Goal: Task Accomplishment & Management: Manage account settings

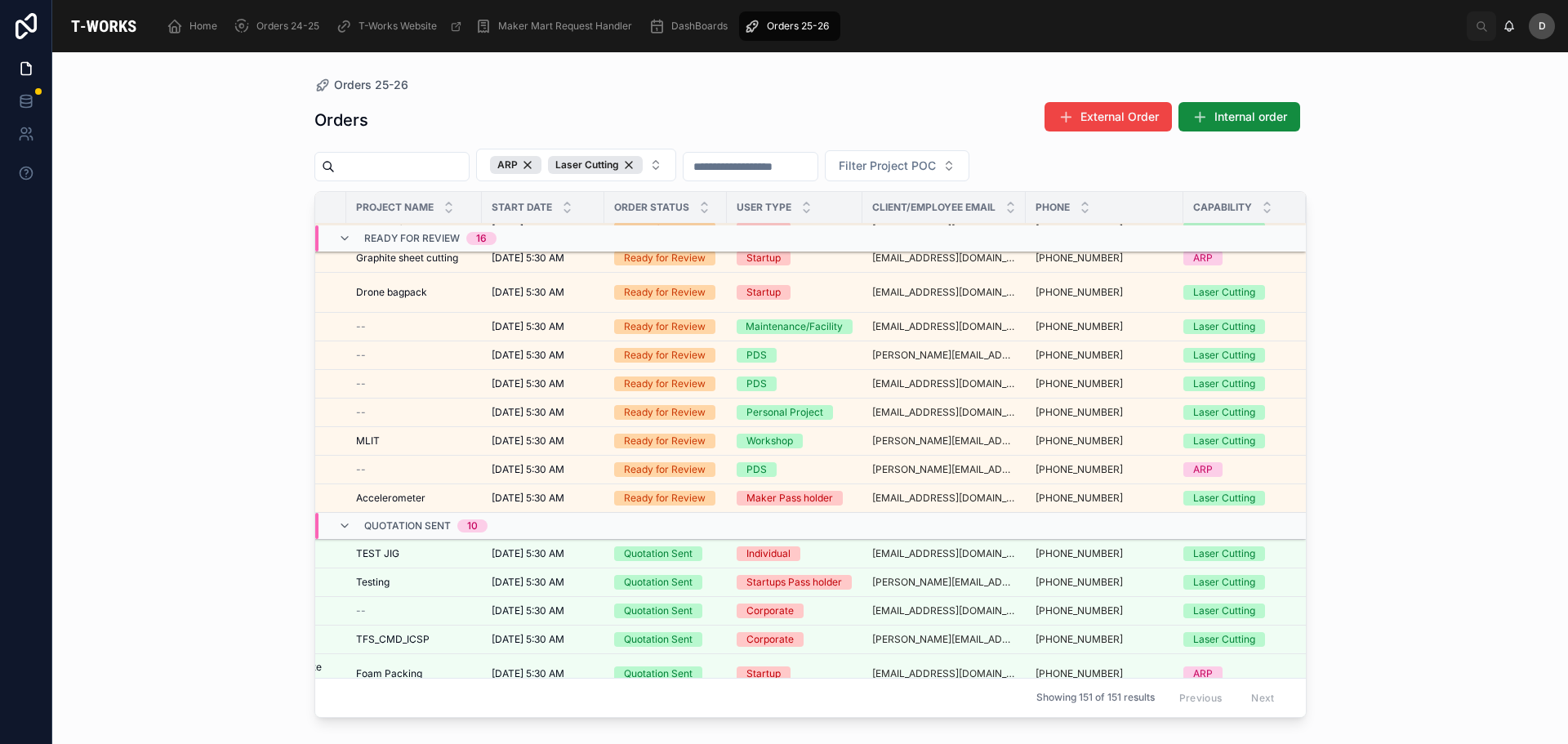
scroll to position [1013, 376]
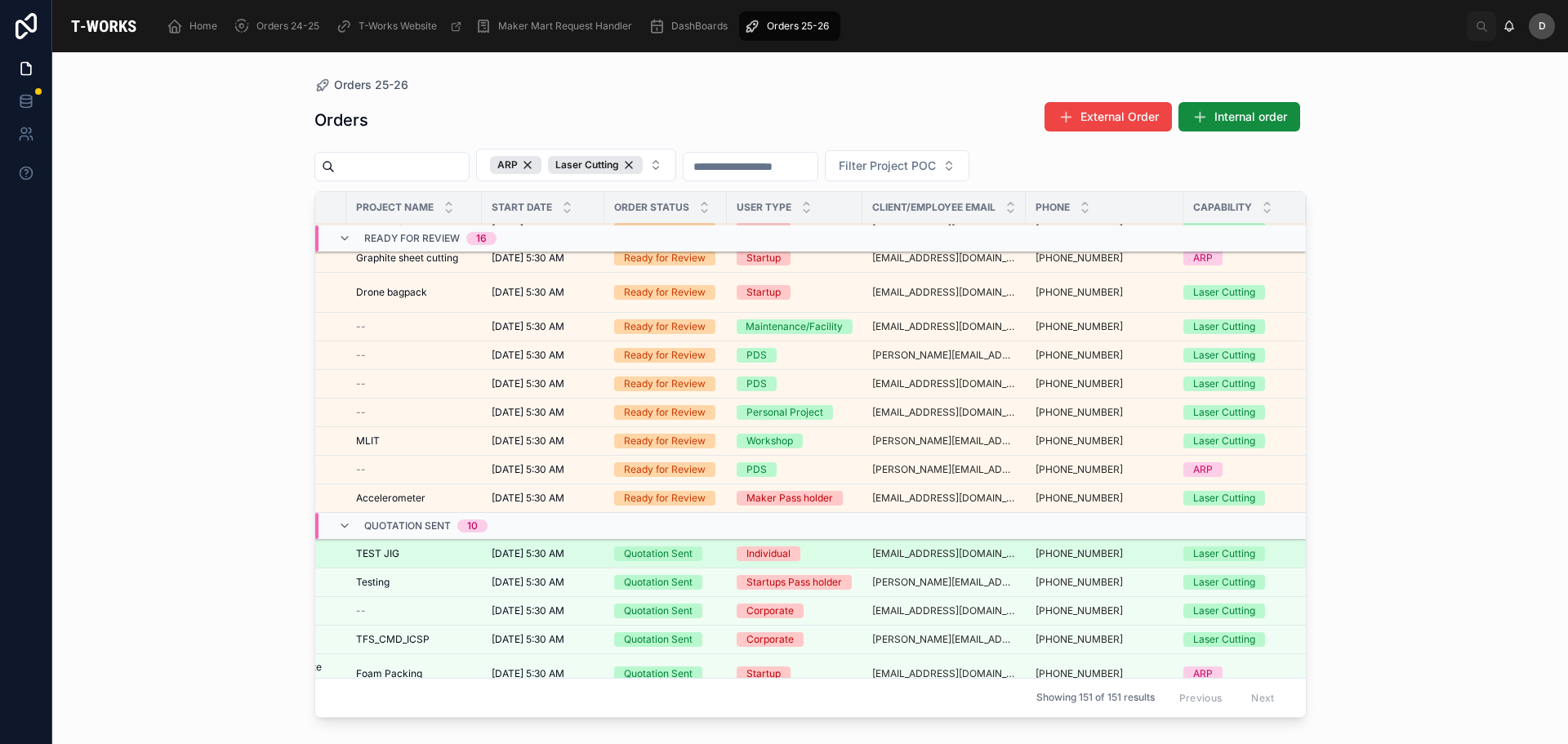
click at [584, 544] on td "[DATE] 5:30 AM [DATE] 5:30 AM" at bounding box center [542, 554] width 123 height 29
click at [573, 547] on div "[DATE] 5:30 AM [DATE] 5:30 AM" at bounding box center [542, 553] width 103 height 13
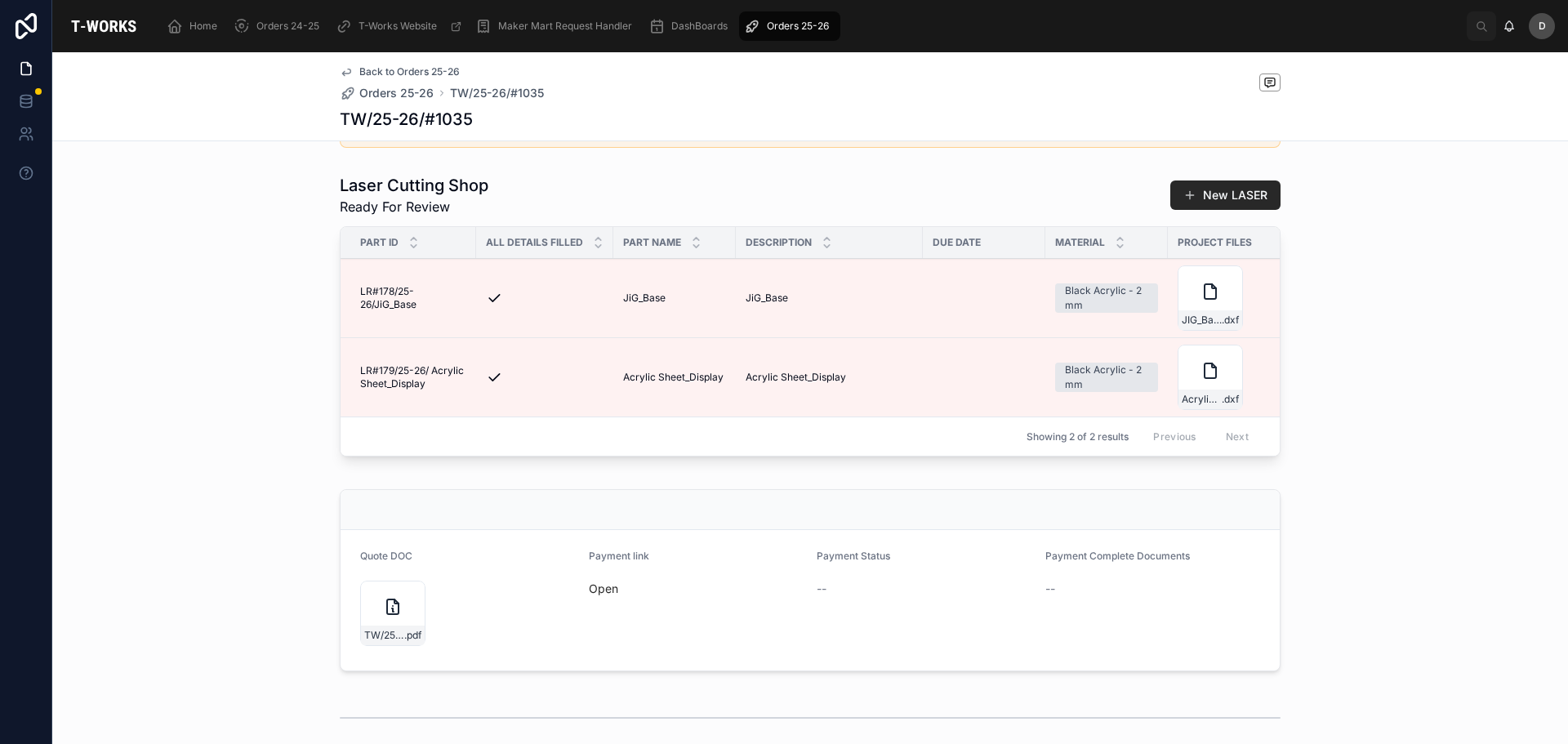
scroll to position [489, 0]
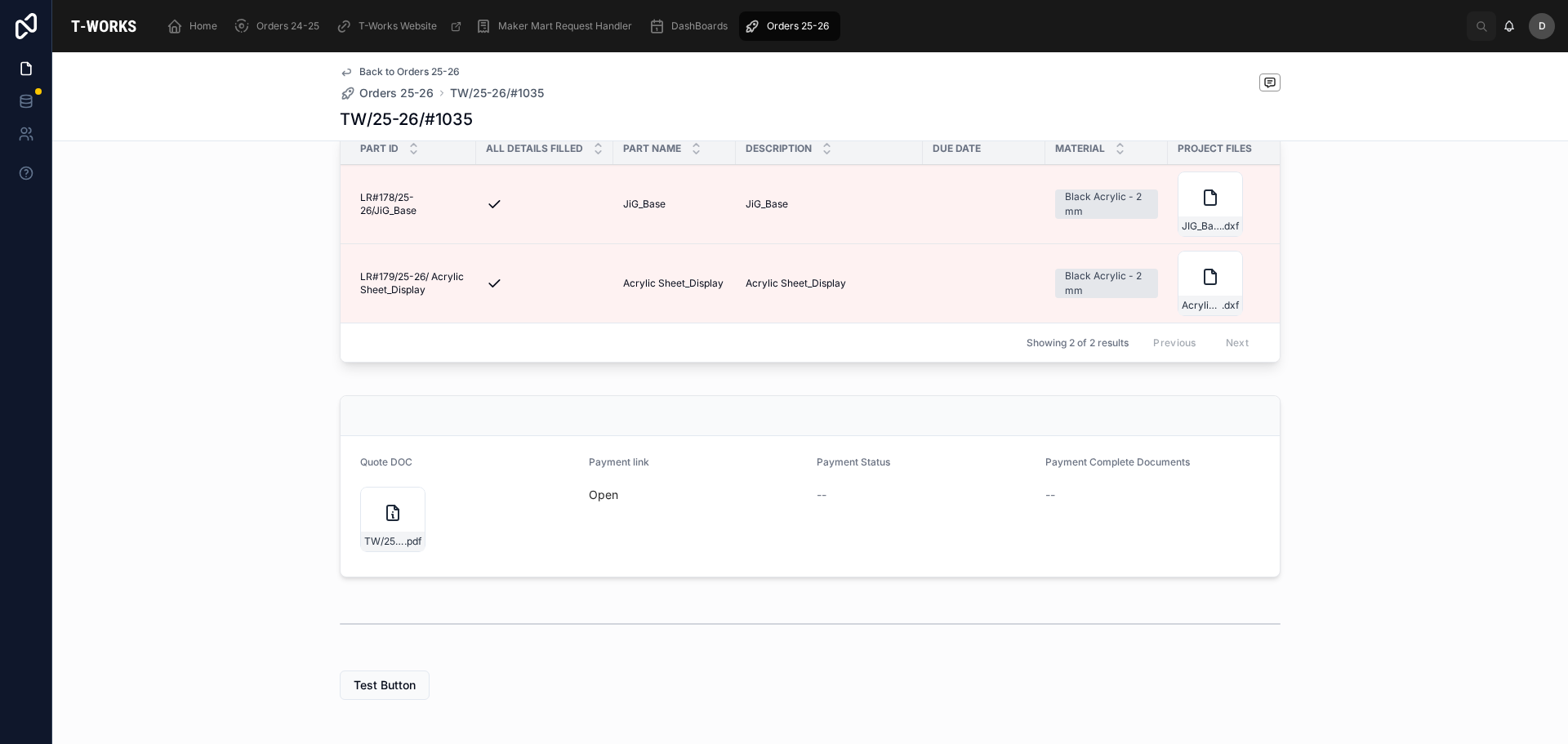
click at [599, 503] on span "Open" at bounding box center [697, 495] width 215 height 16
click at [602, 501] on link "Open" at bounding box center [603, 494] width 30 height 13
click at [1449, 244] on div "Laser Cutting Shop Ready For Review New LASER Part ID All Details Filled Part N…" at bounding box center [810, 224] width 1515 height 302
click at [791, 27] on span "Orders 25-26" at bounding box center [797, 26] width 62 height 13
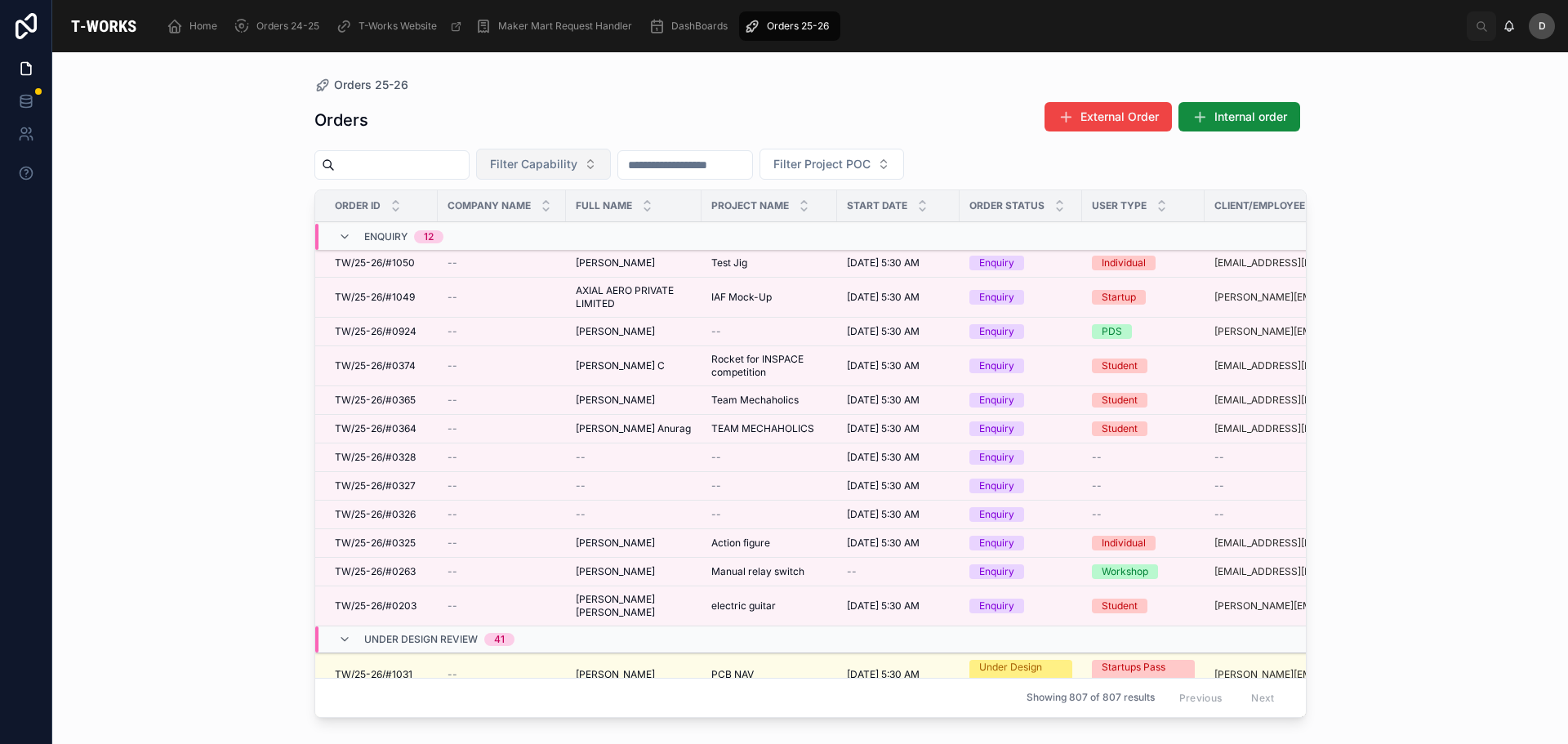
click at [577, 162] on span "Filter Capability" at bounding box center [533, 164] width 87 height 16
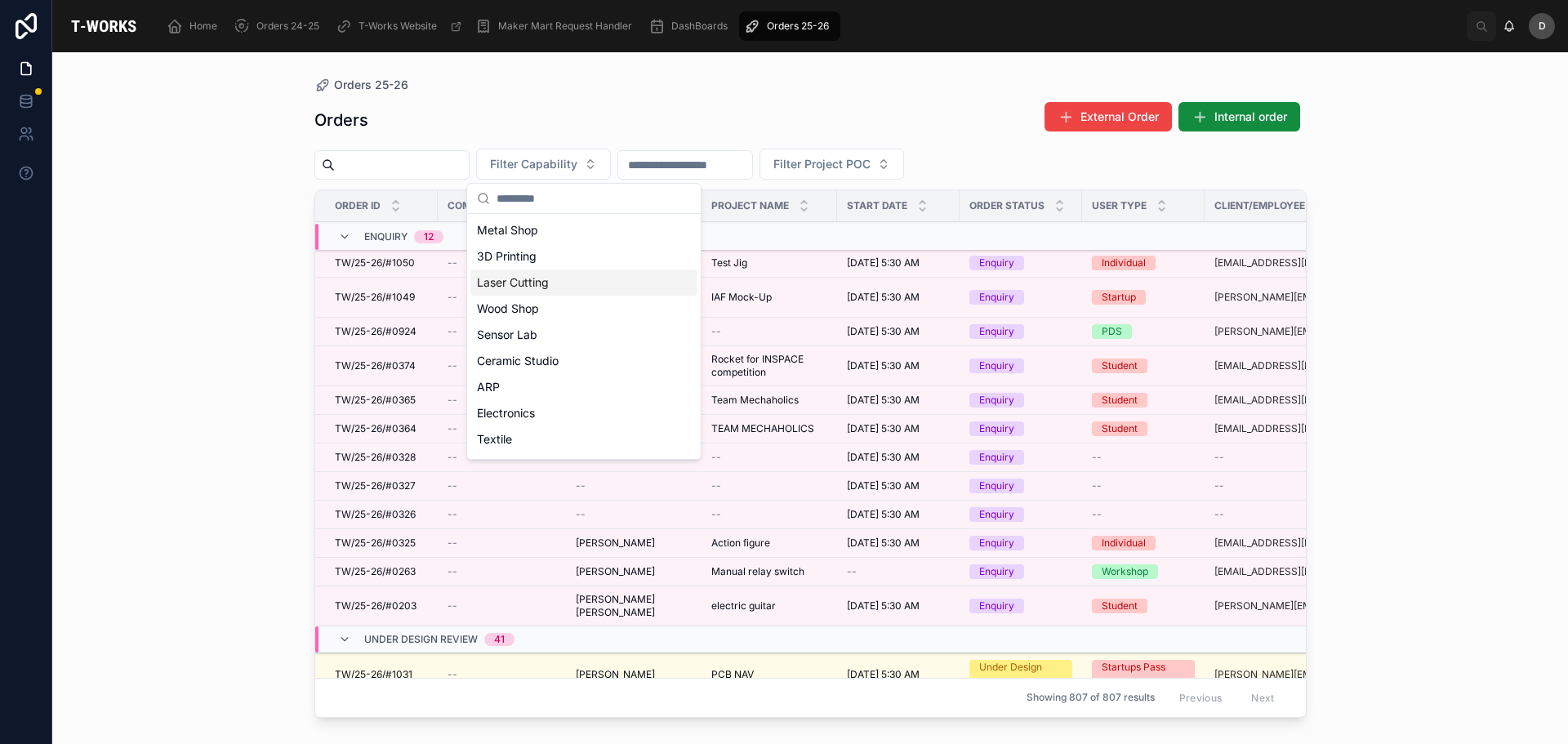
click at [548, 282] on div "Laser Cutting" at bounding box center [584, 282] width 227 height 26
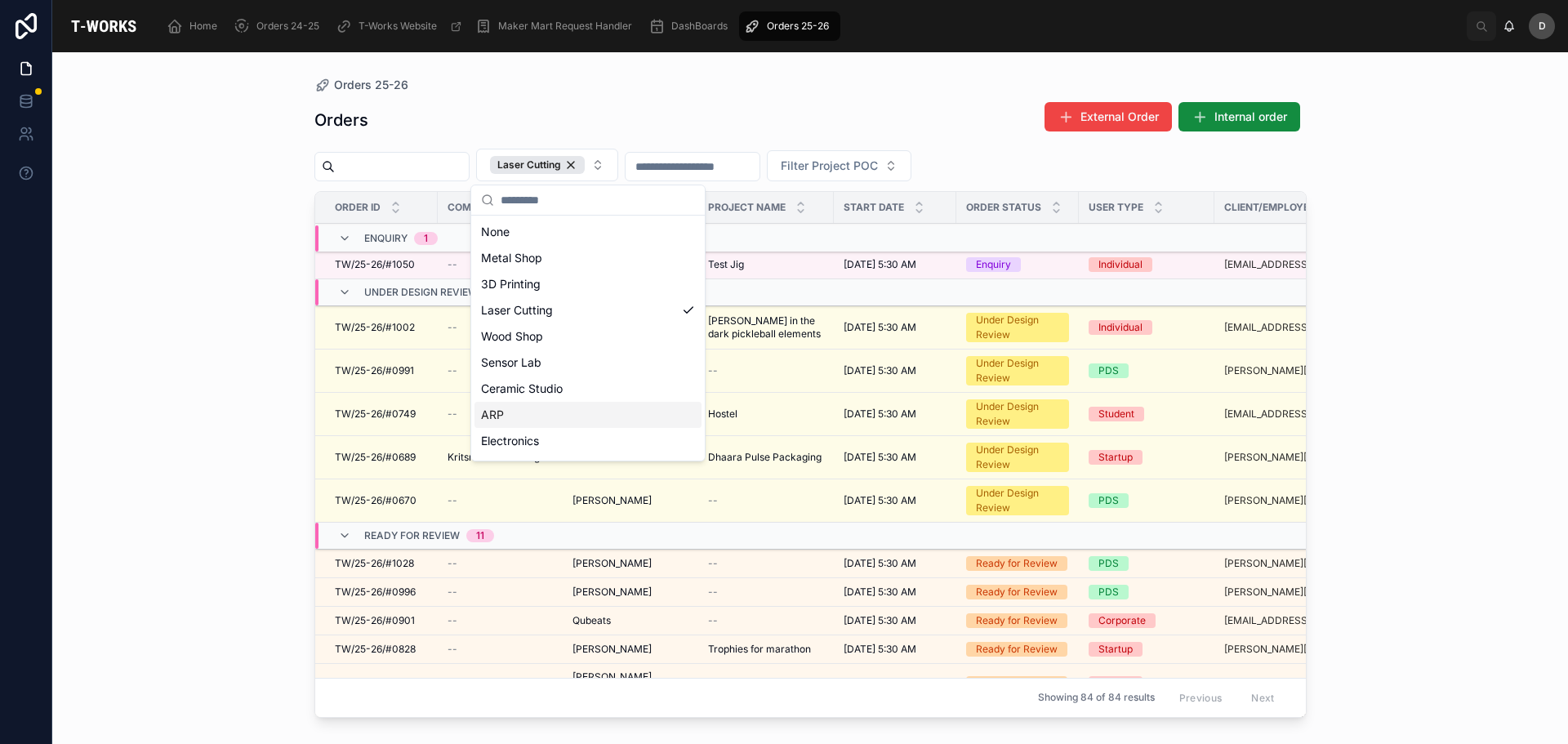
click at [517, 416] on div "ARP" at bounding box center [587, 414] width 227 height 26
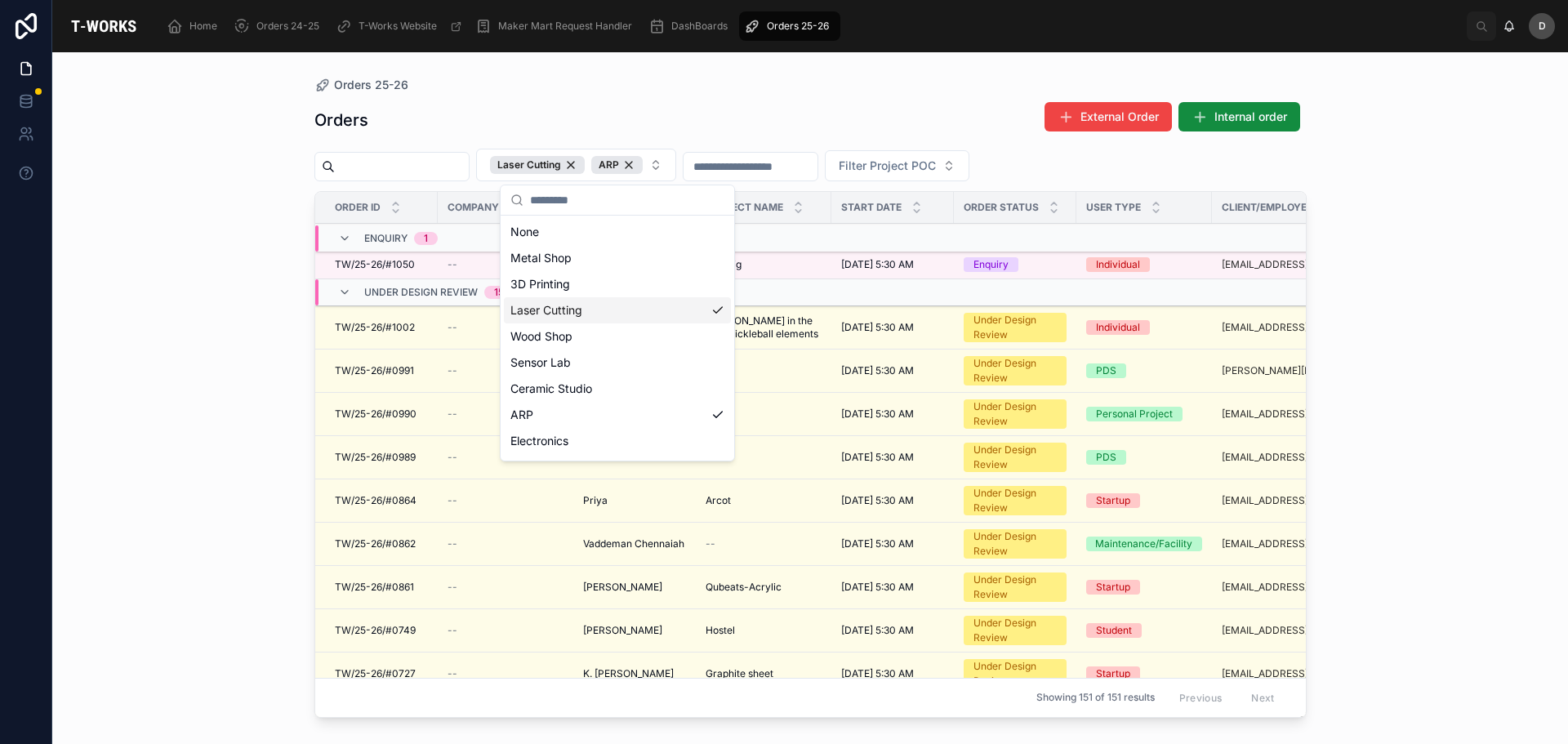
click at [773, 112] on div "Orders External Order Internal order" at bounding box center [810, 120] width 992 height 38
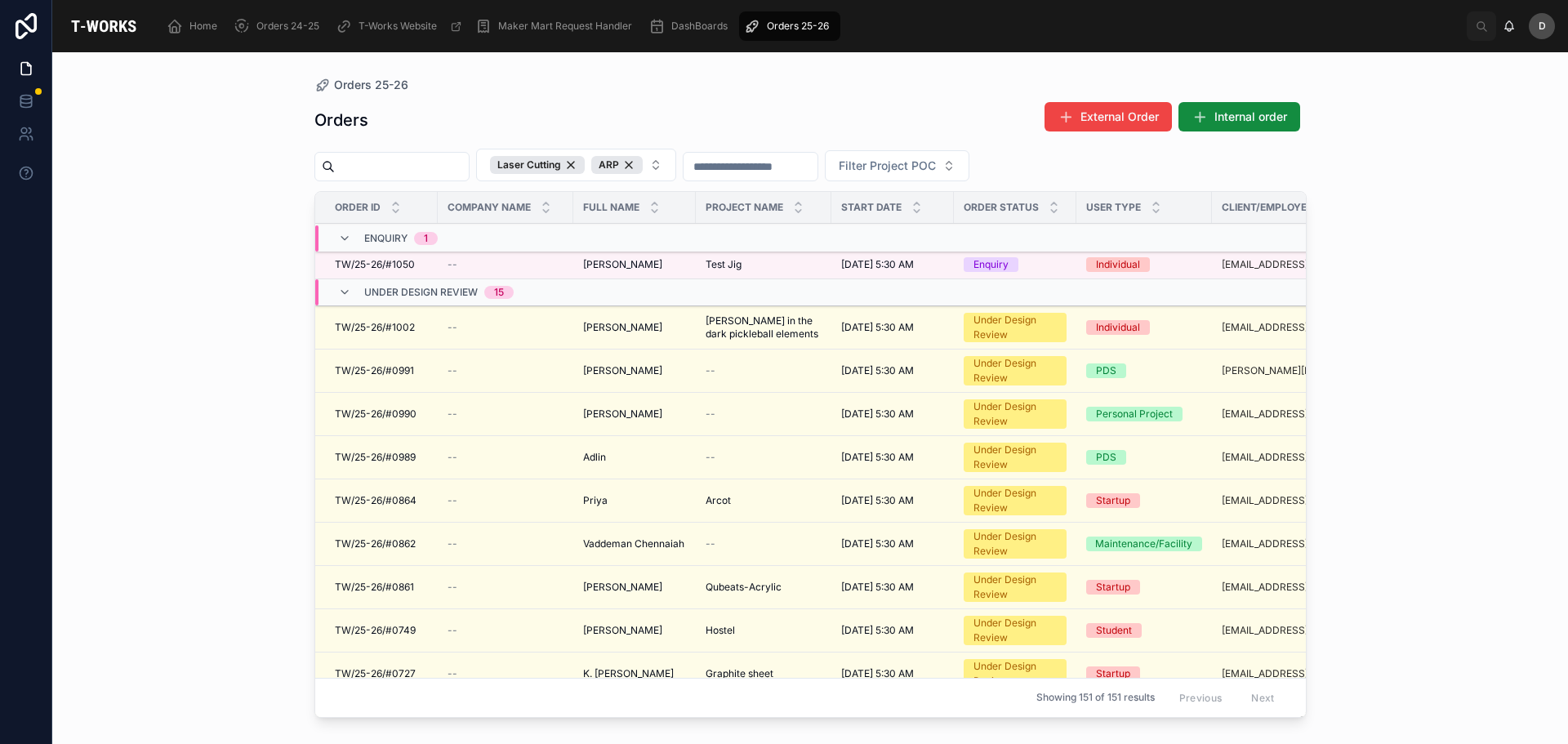
click at [821, 261] on div "Test Jig Test Jig" at bounding box center [763, 264] width 116 height 13
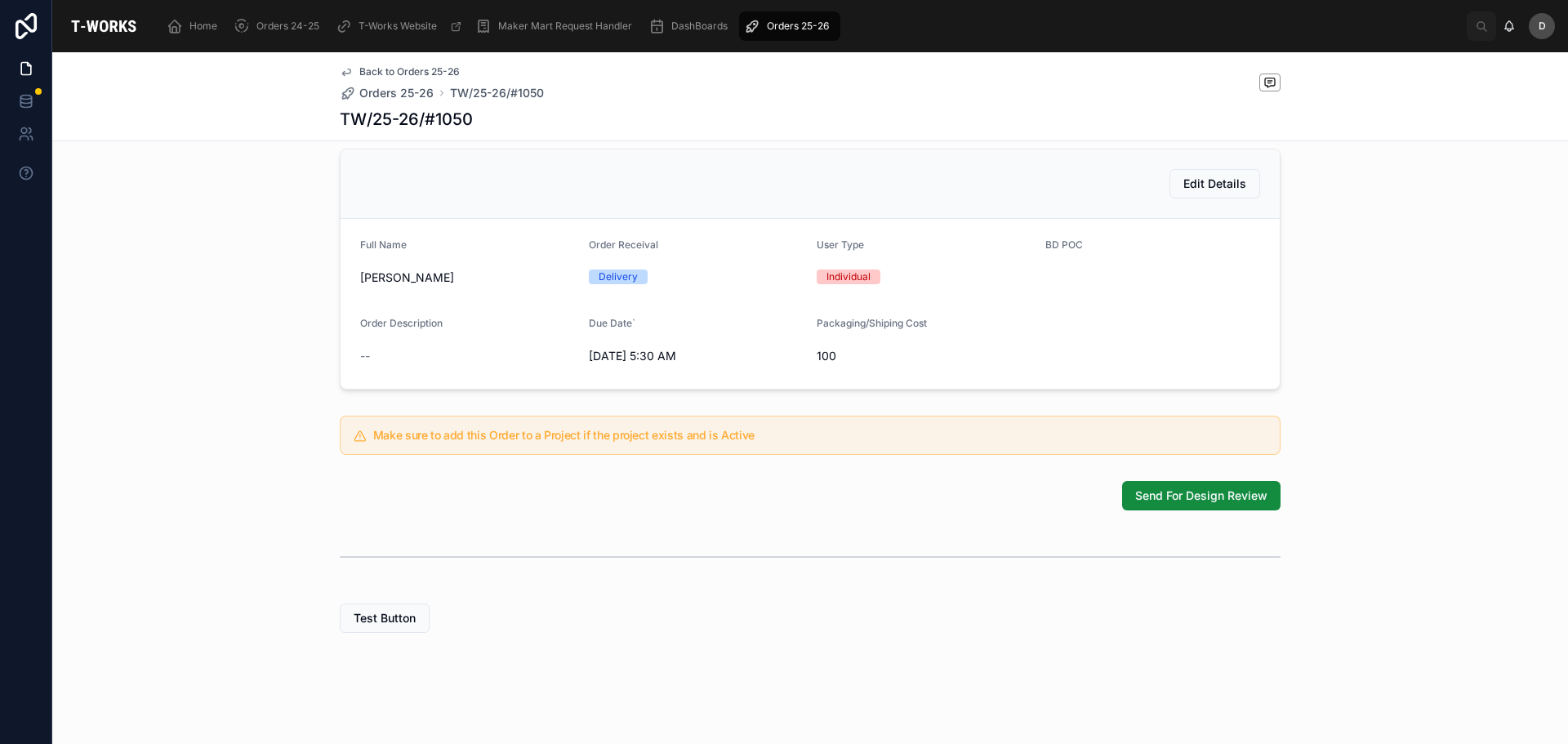
scroll to position [359, 0]
click at [1232, 496] on span "Send For Design Review" at bounding box center [1201, 496] width 133 height 16
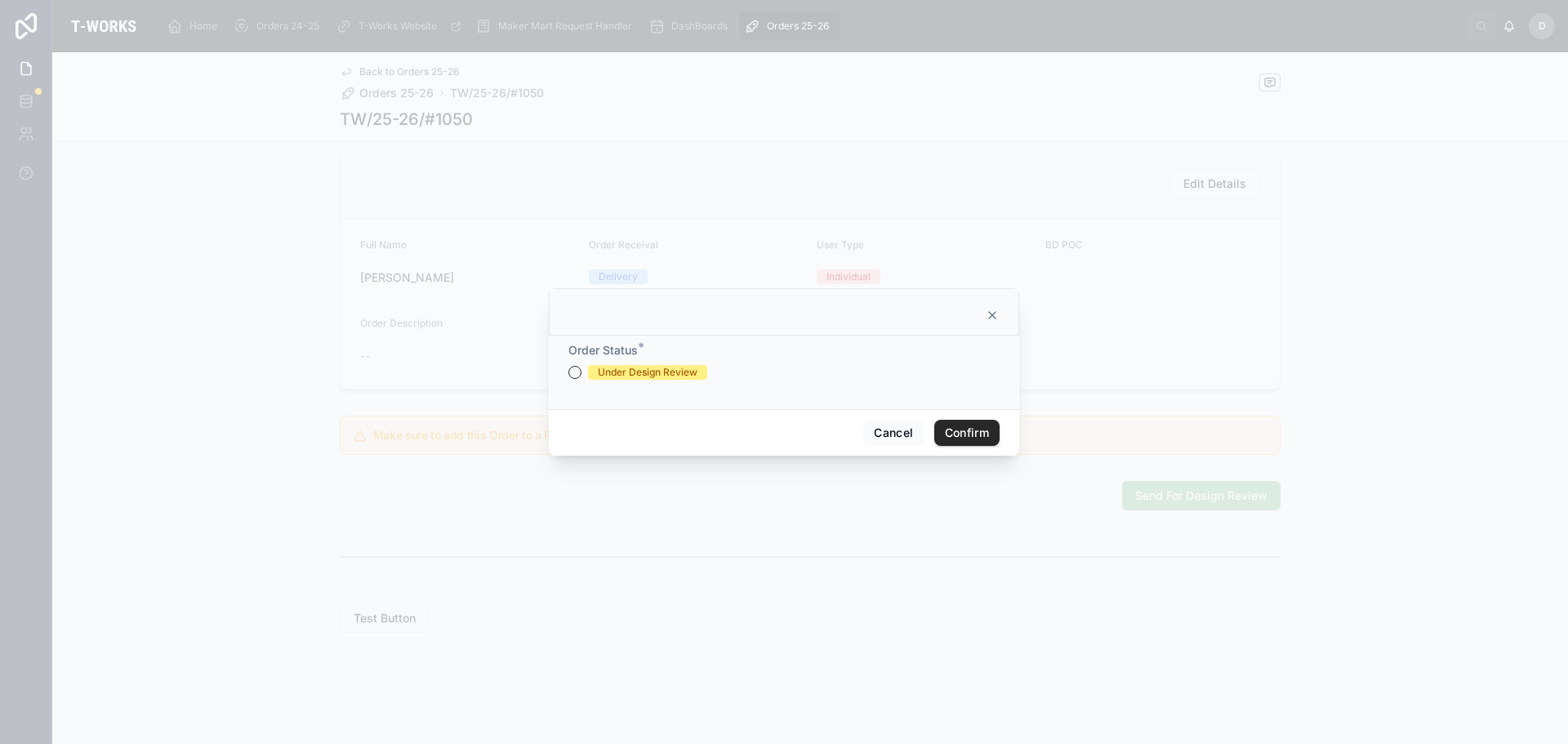
click at [658, 376] on div "Under Design Review" at bounding box center [647, 372] width 100 height 14
click at [581, 376] on button "Under Design Review" at bounding box center [575, 372] width 13 height 13
click at [959, 430] on button "Confirm" at bounding box center [966, 432] width 65 height 26
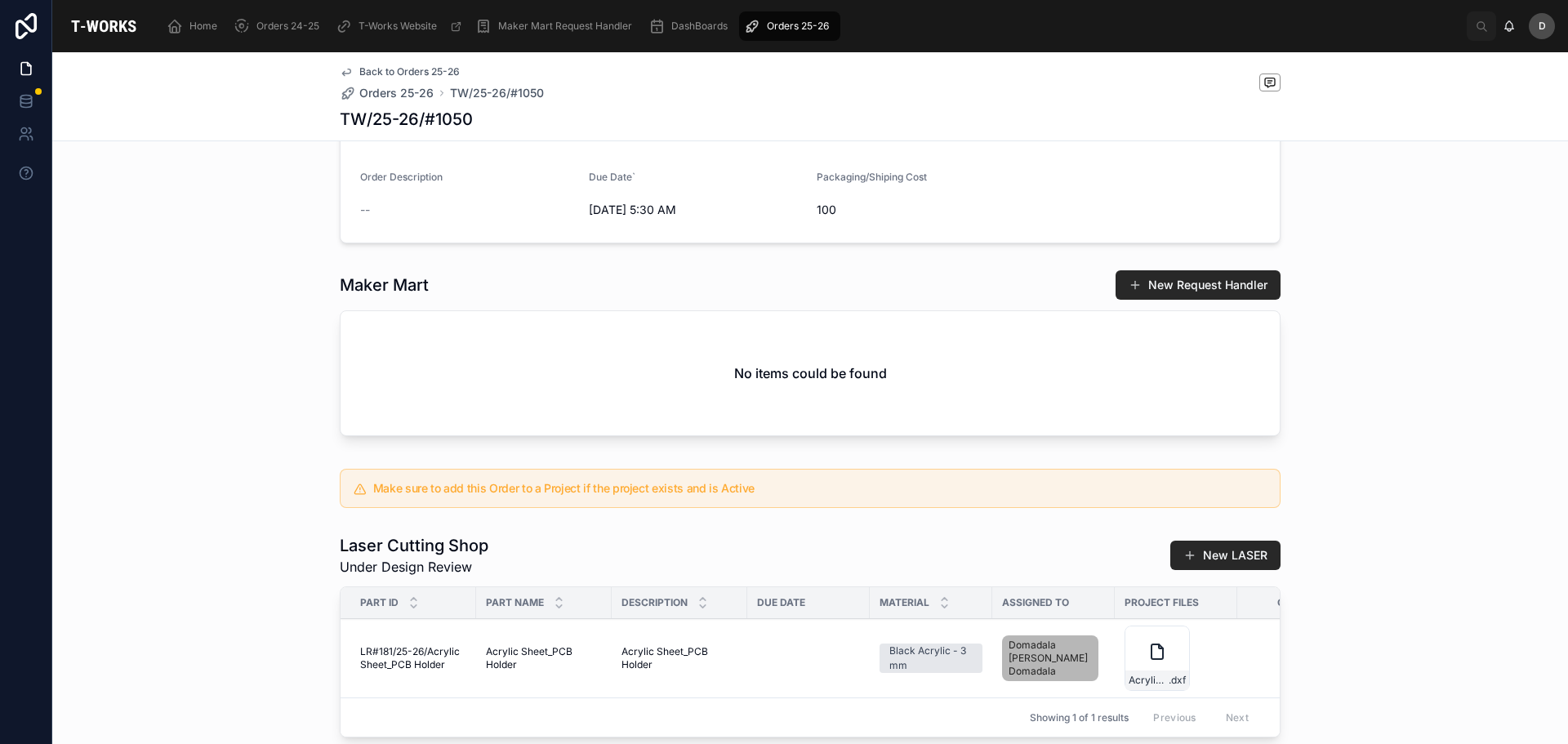
scroll to position [222, 0]
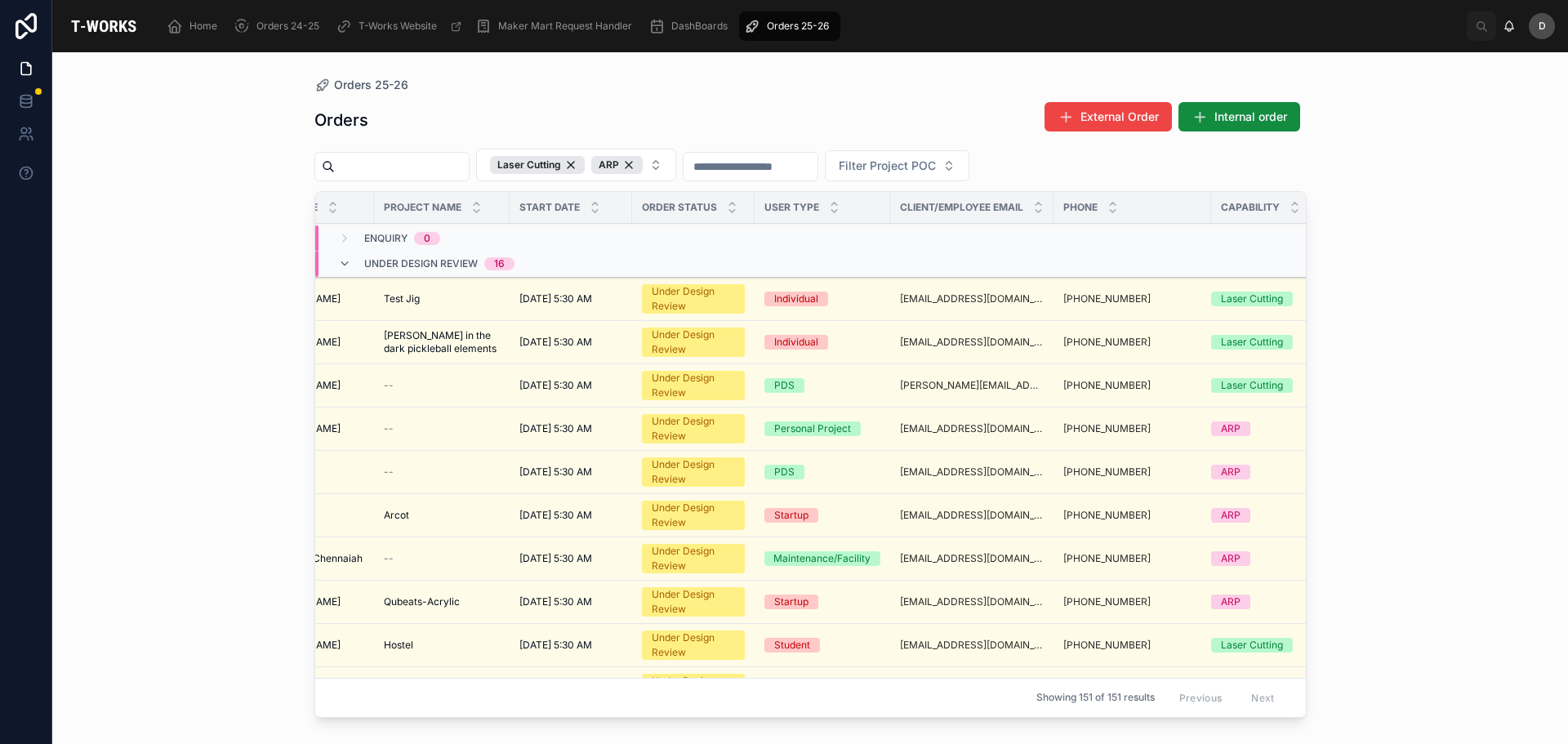
scroll to position [0, 376]
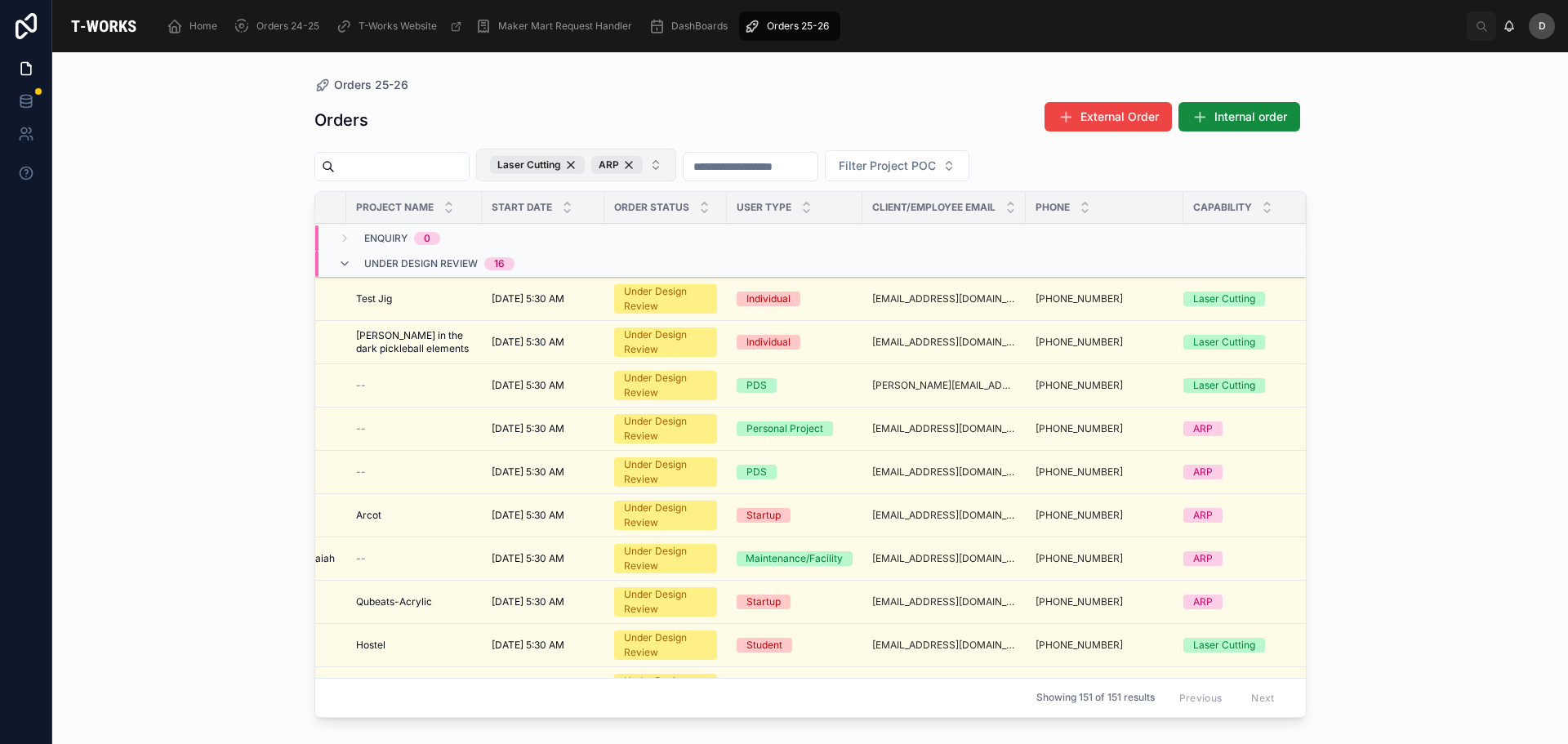
click at [676, 169] on button "Laser Cutting ARP" at bounding box center [576, 165] width 200 height 32
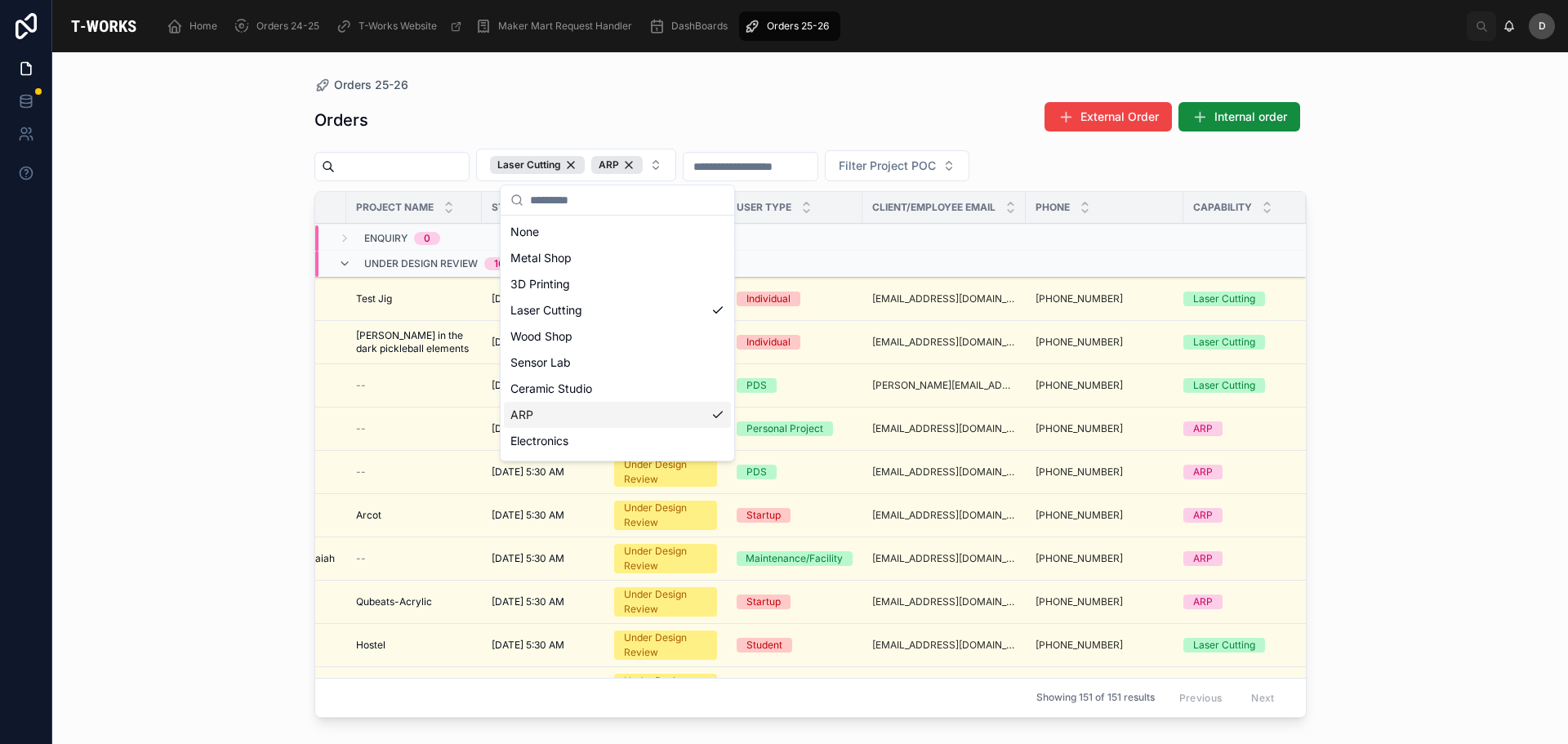
click at [607, 405] on div "ARP" at bounding box center [617, 414] width 227 height 26
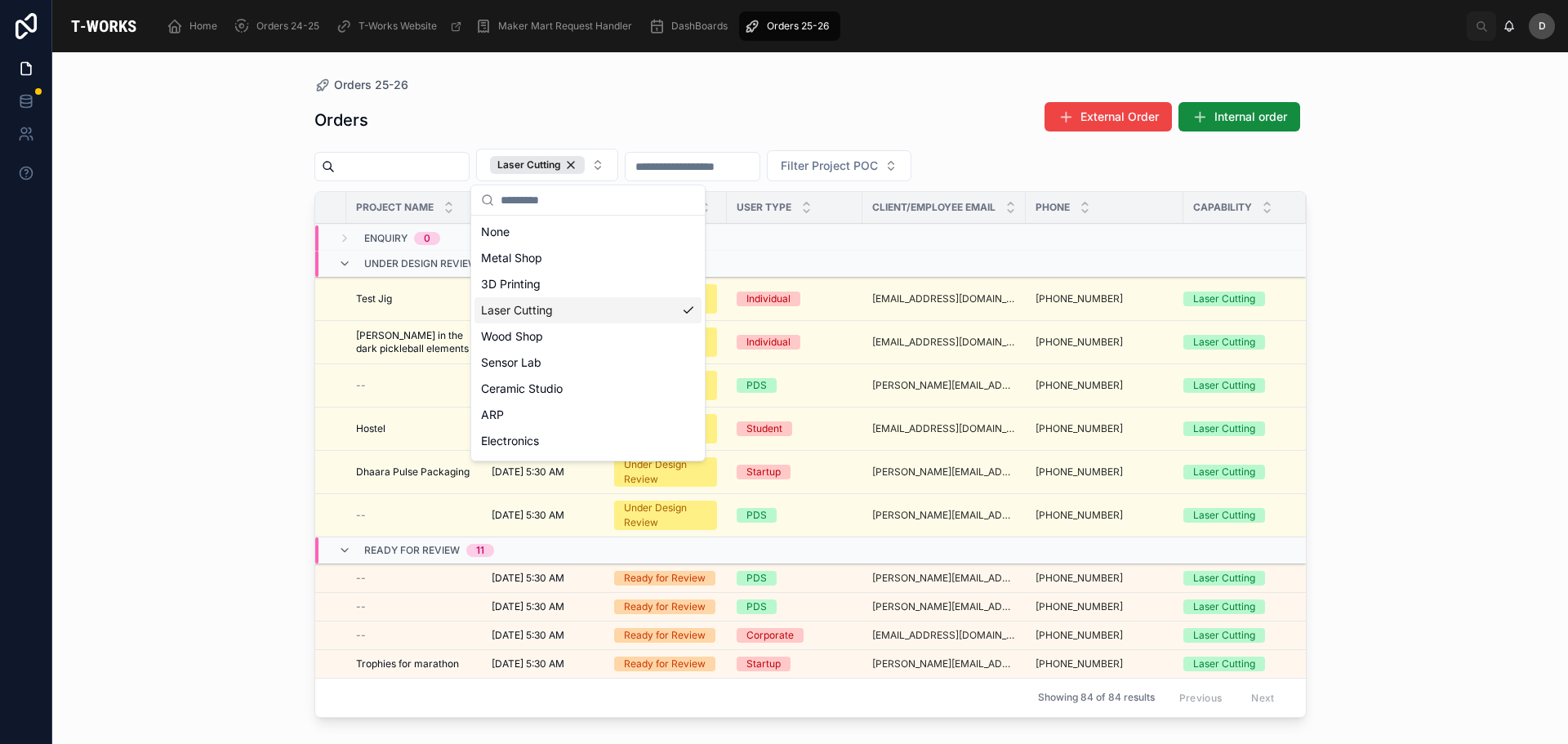
click at [640, 314] on div "Laser Cutting" at bounding box center [587, 310] width 227 height 26
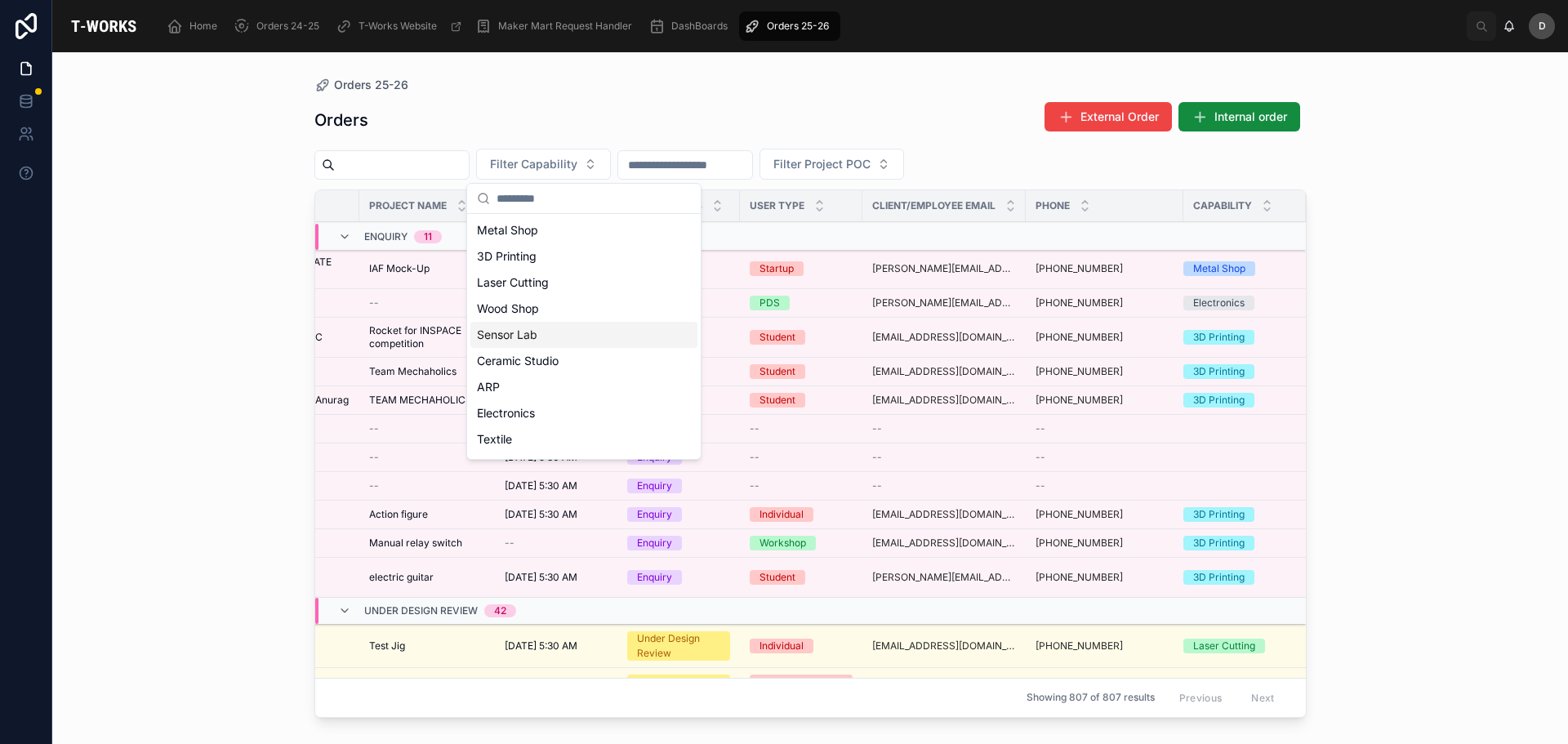
scroll to position [0, 351]
click at [551, 312] on div "Wood Shop" at bounding box center [584, 308] width 227 height 26
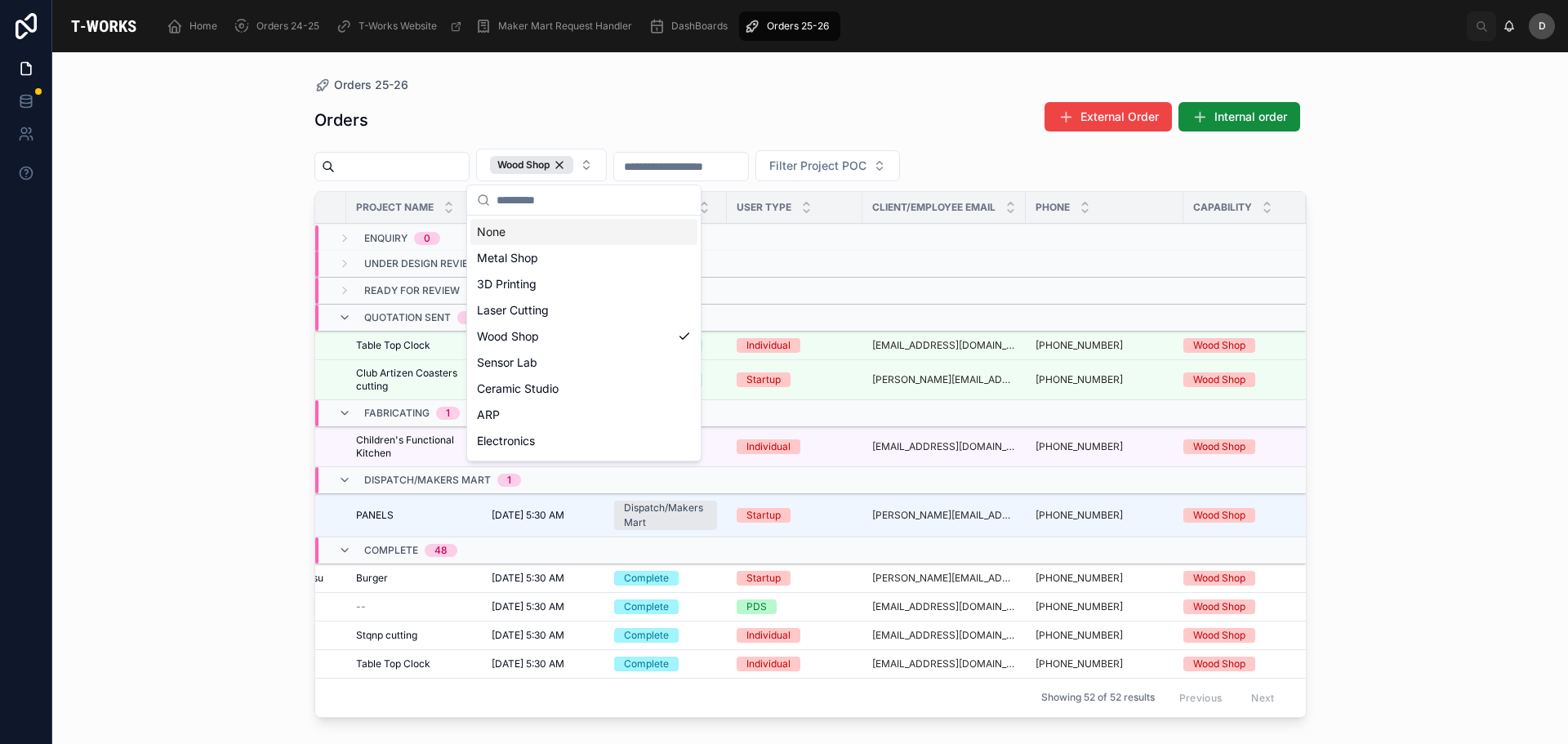
click at [654, 133] on div "Orders External Order Internal order" at bounding box center [810, 120] width 992 height 38
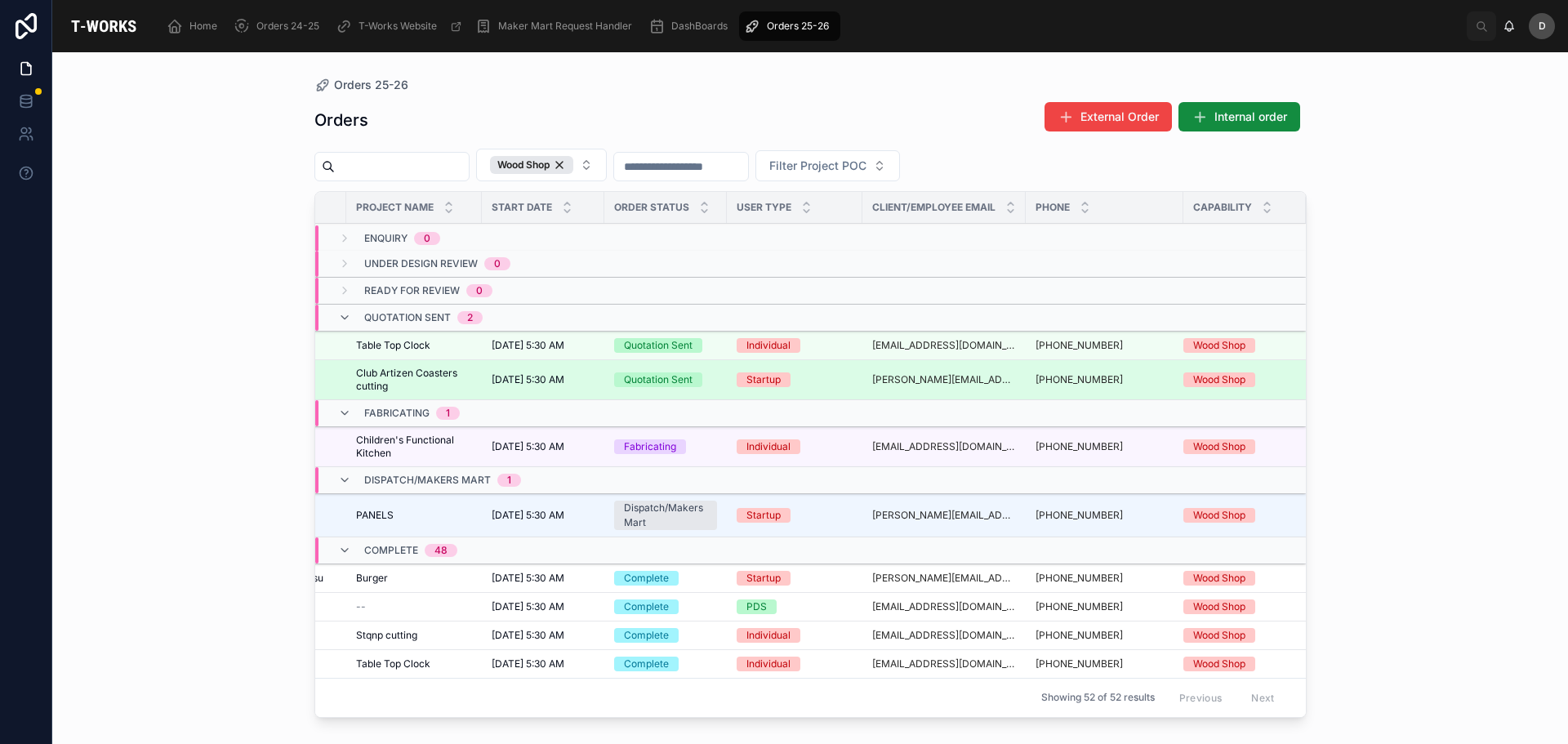
click at [553, 376] on span "[DATE] 5:30 AM" at bounding box center [527, 379] width 73 height 13
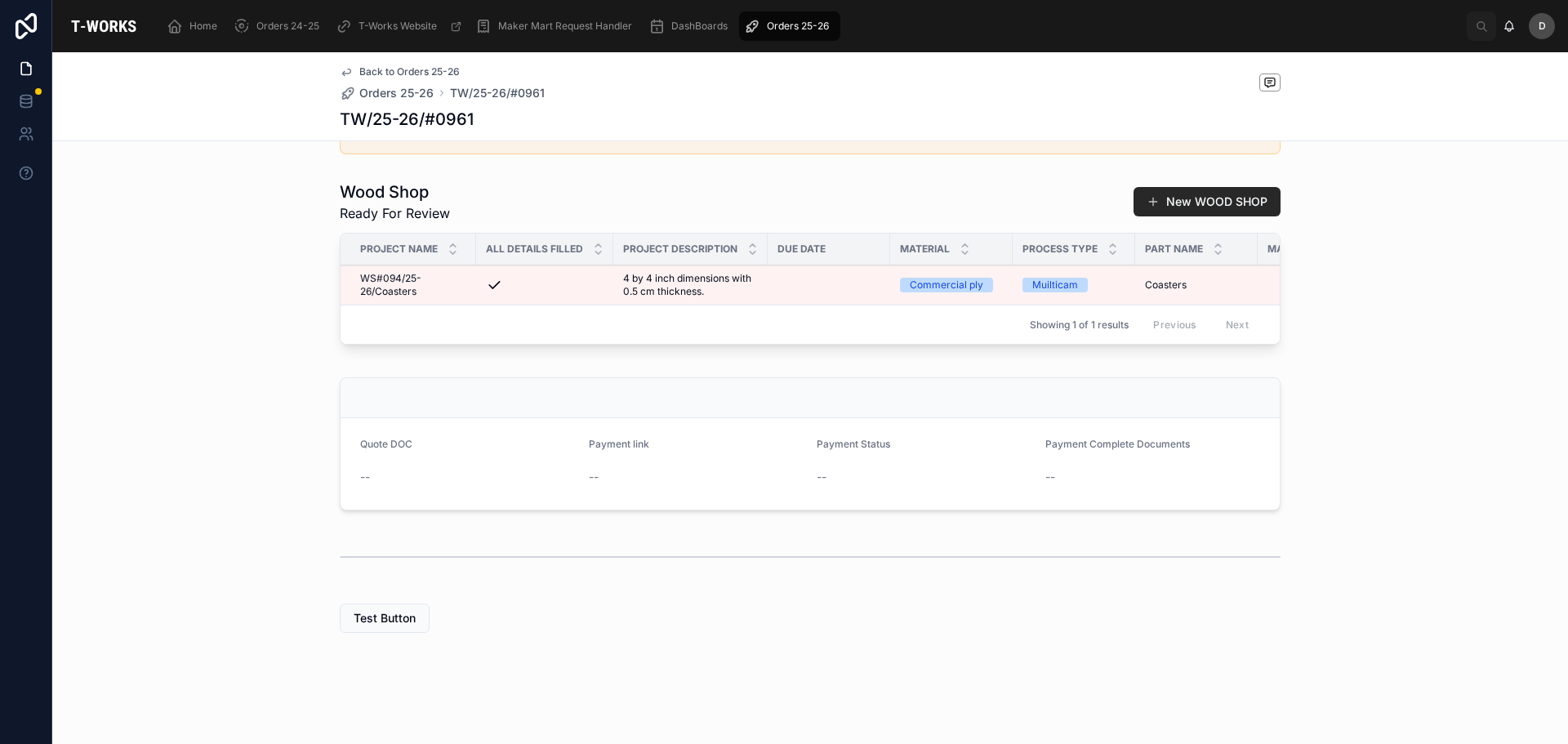
scroll to position [414, 0]
